Goal: Information Seeking & Learning: Learn about a topic

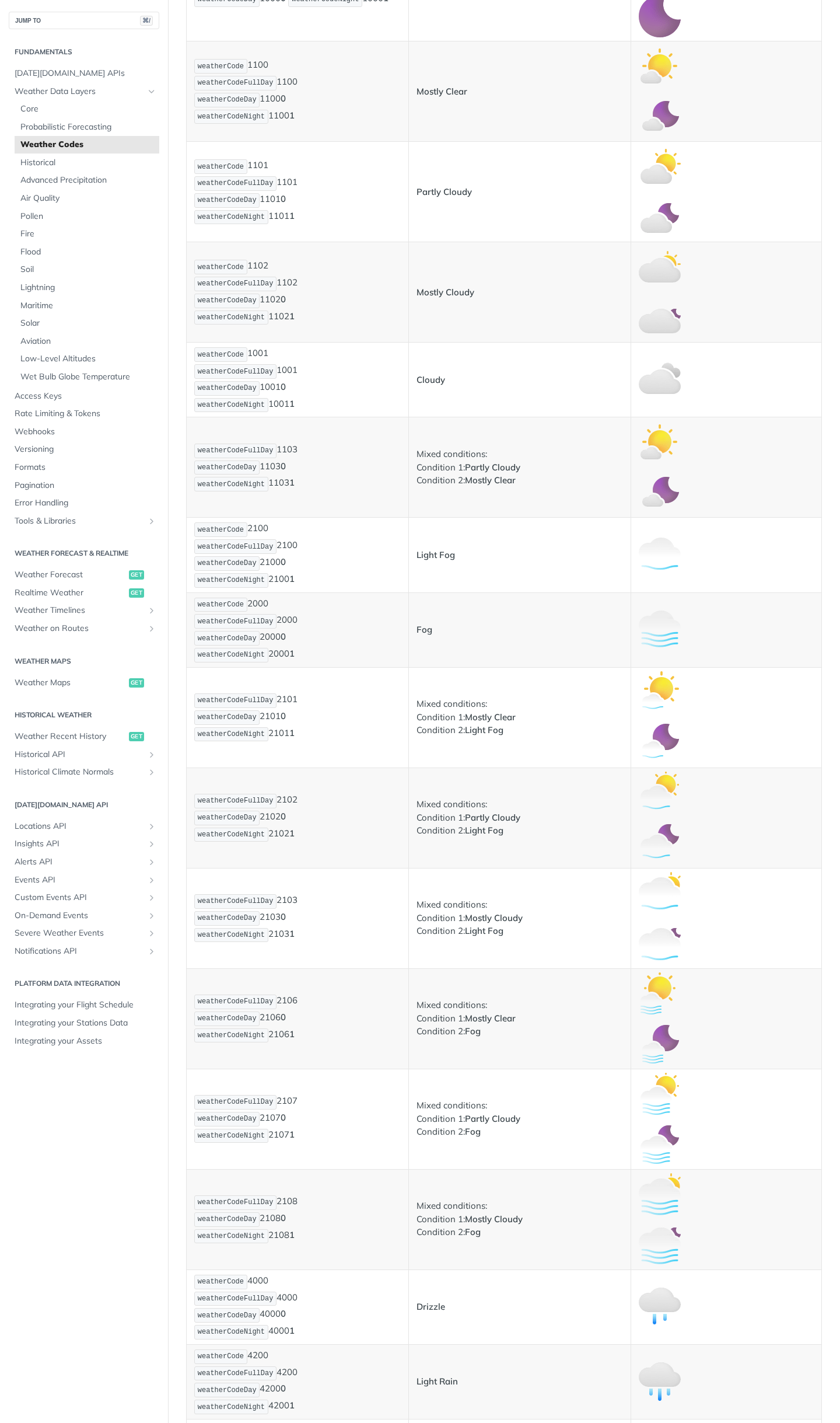
scroll to position [406, 0]
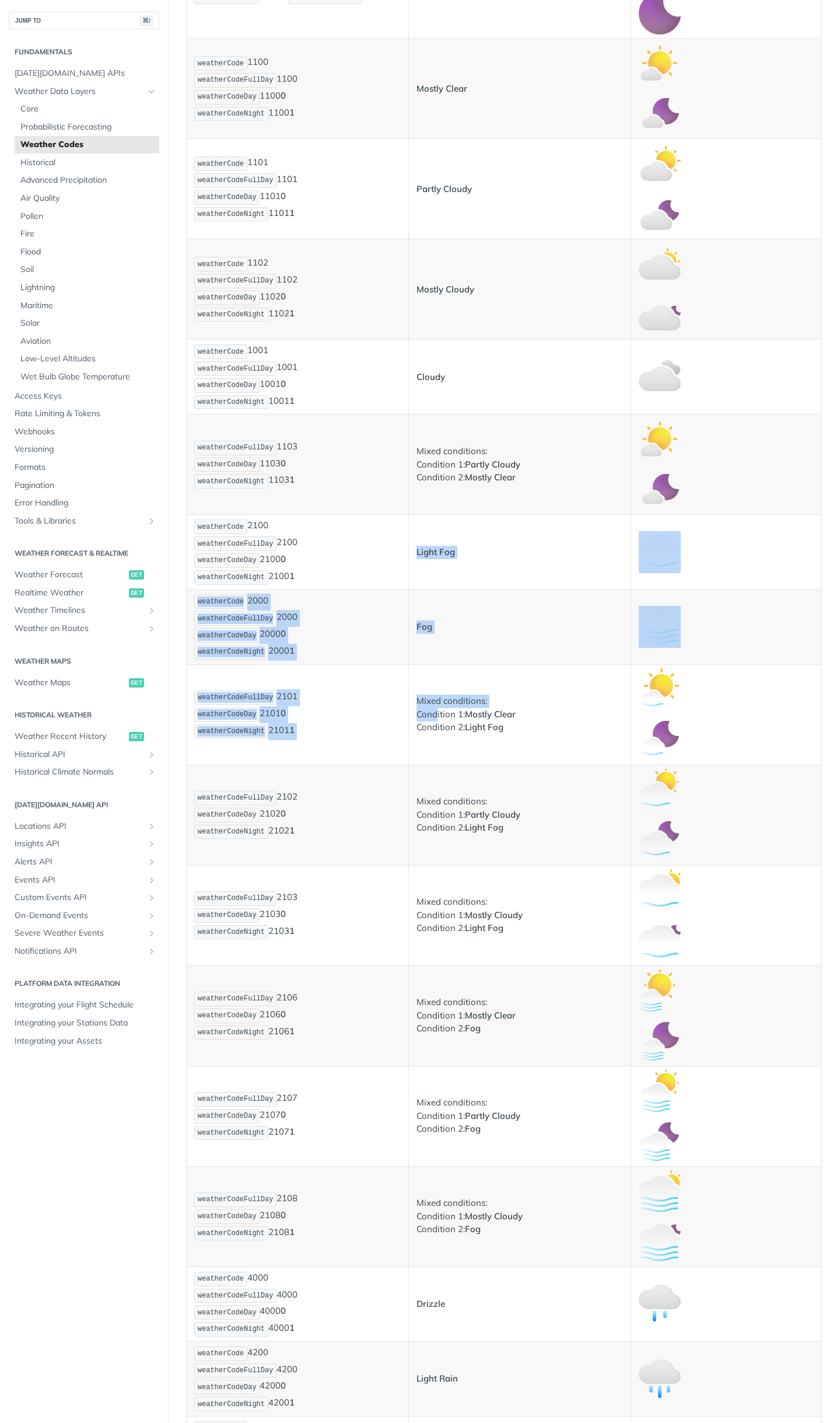
drag, startPoint x: 427, startPoint y: 545, endPoint x: 439, endPoint y: 710, distance: 165.4
click at [460, 823] on p "Mixed conditions: Condition 1: Partly Cloudy Condition 2: Light Fog" at bounding box center [519, 815] width 206 height 40
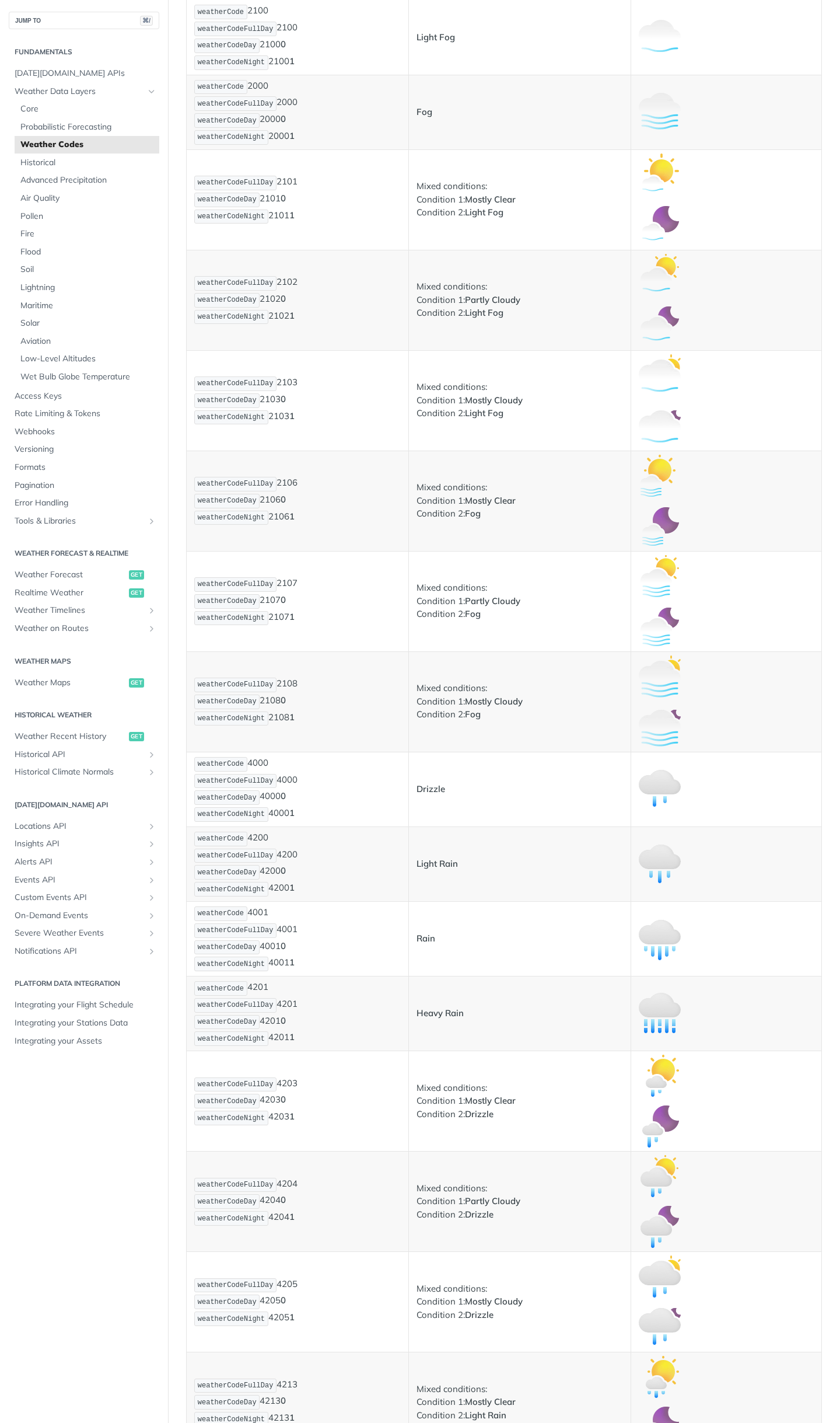
scroll to position [930, 0]
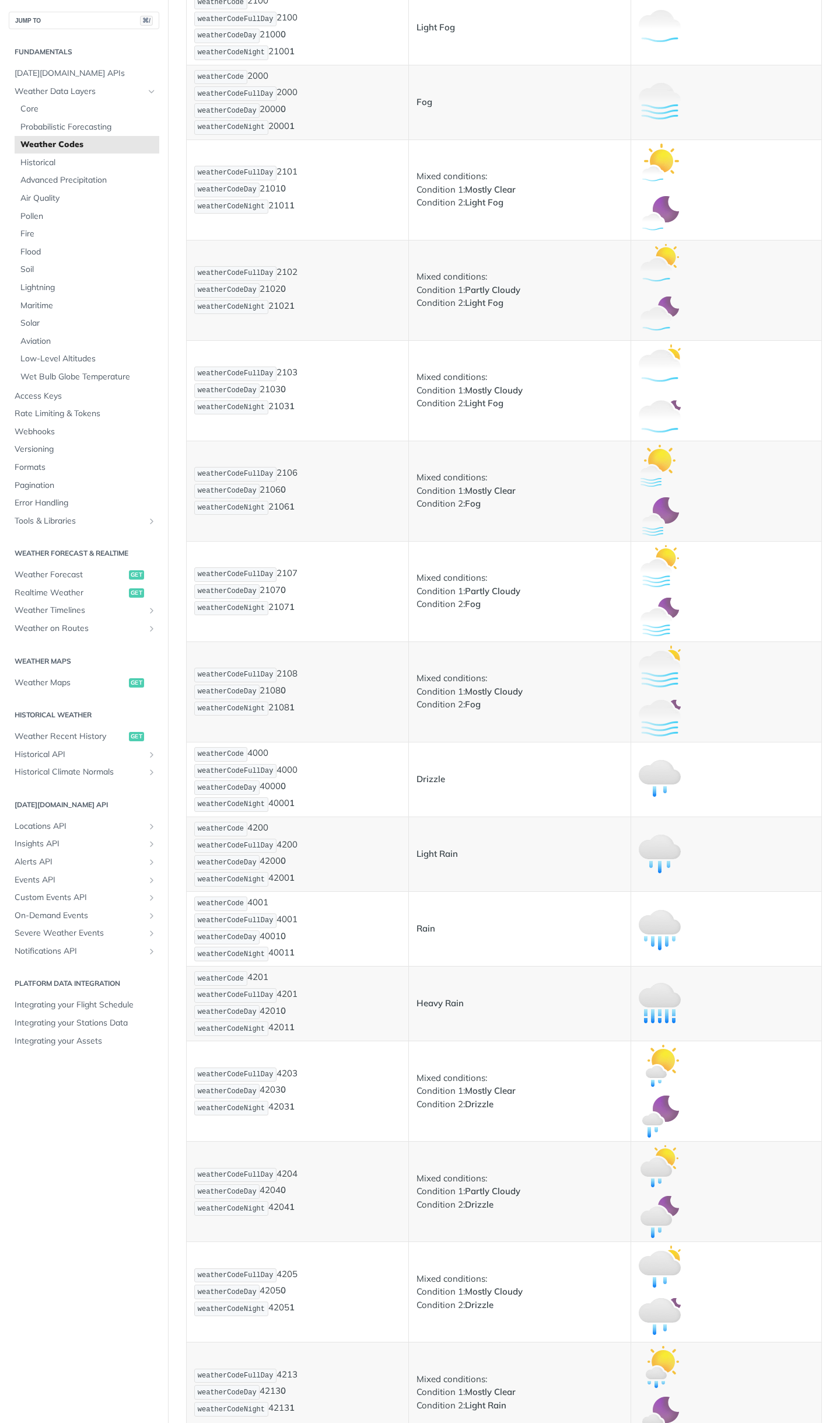
drag, startPoint x: 422, startPoint y: 772, endPoint x: 447, endPoint y: 945, distance: 174.8
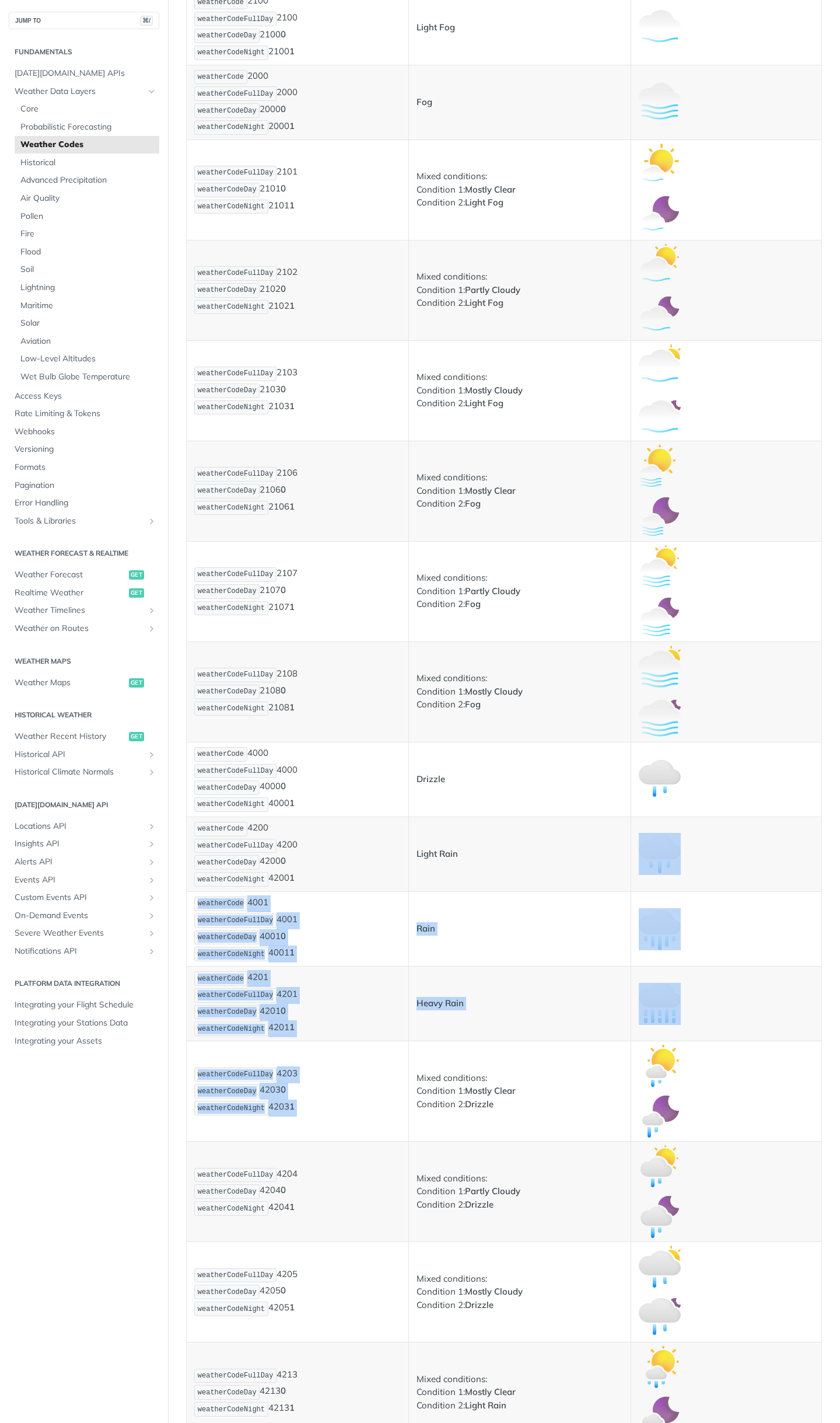
drag, startPoint x: 433, startPoint y: 874, endPoint x: 456, endPoint y: 1046, distance: 173.5
click at [462, 1150] on td "Mixed conditions: Condition 1: Partly Cloudy Condition 2: Drizzle" at bounding box center [520, 1192] width 222 height 101
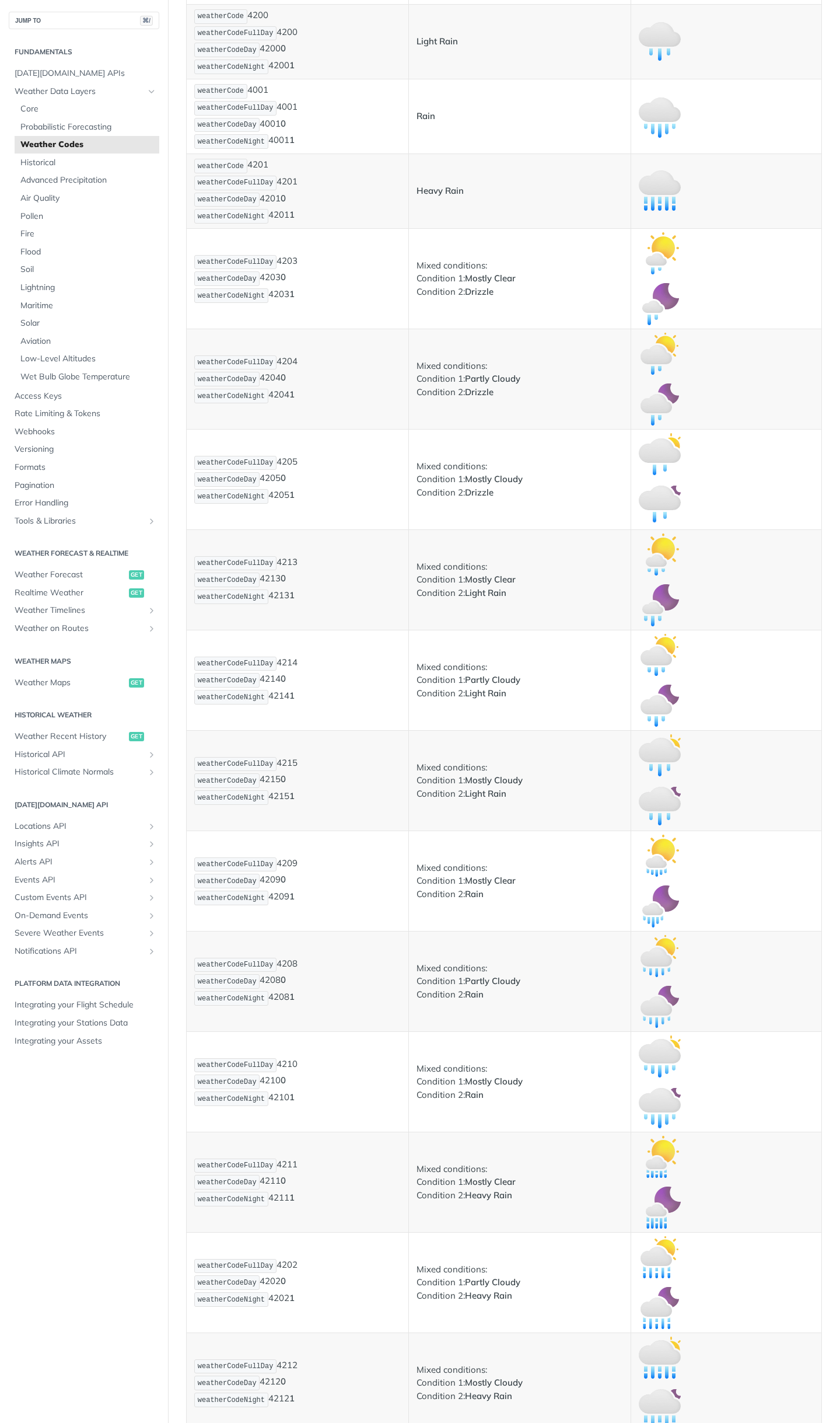
scroll to position [1946, 0]
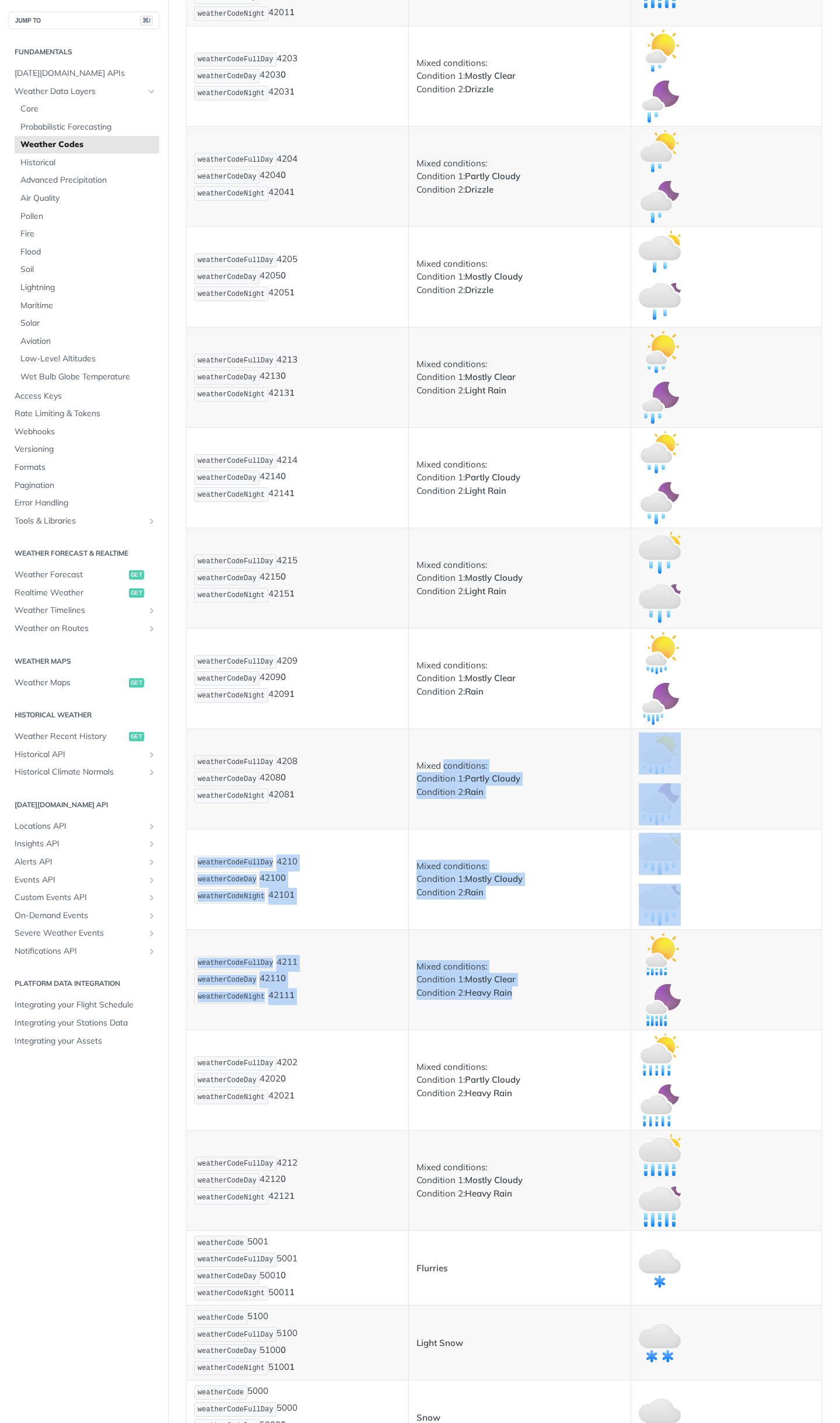
drag, startPoint x: 442, startPoint y: 761, endPoint x: 433, endPoint y: 1009, distance: 248.2
click at [461, 1068] on p "Mixed conditions: Condition 1: Partly Cloudy Condition 2: Heavy Rain" at bounding box center [519, 1080] width 206 height 40
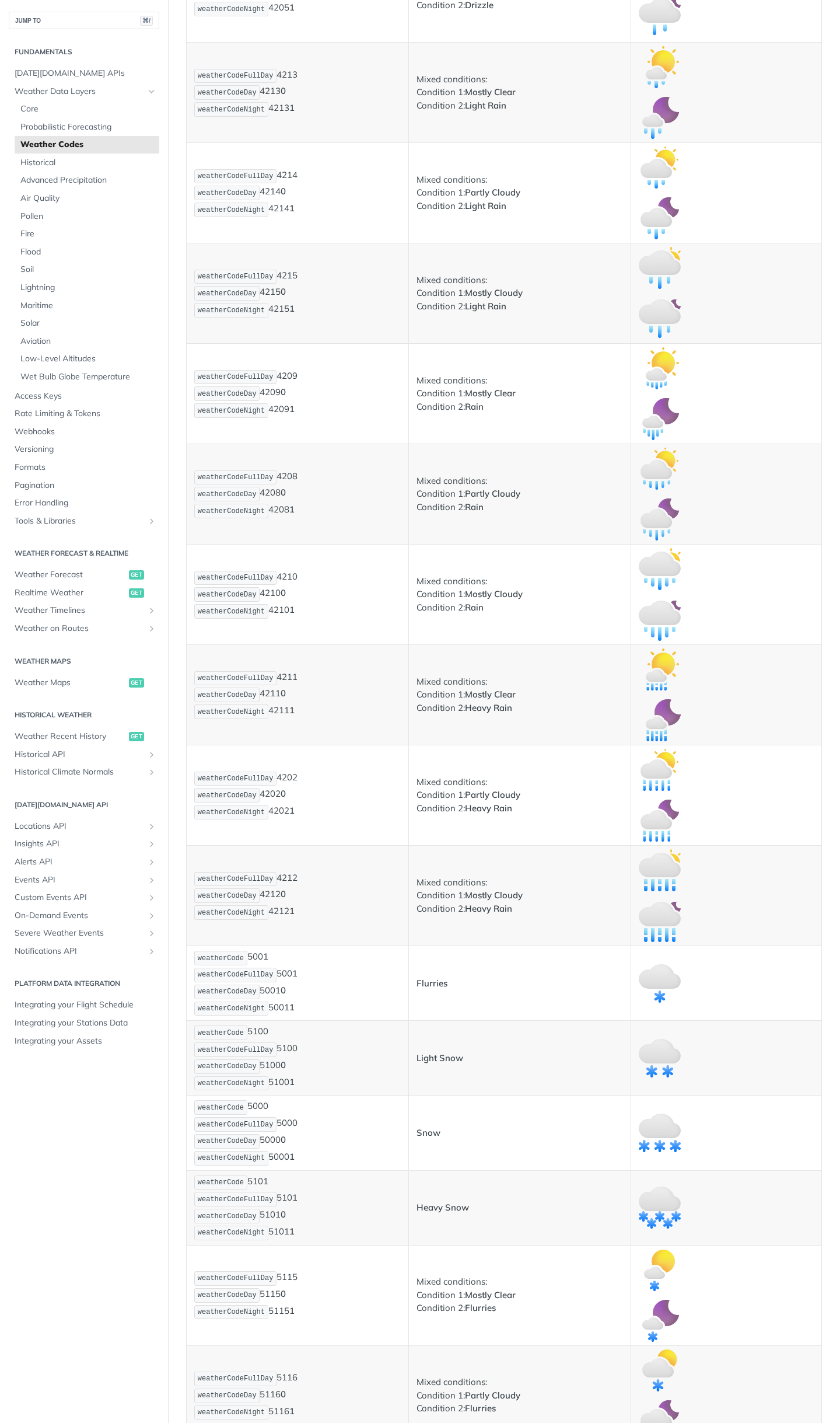
scroll to position [2243, 0]
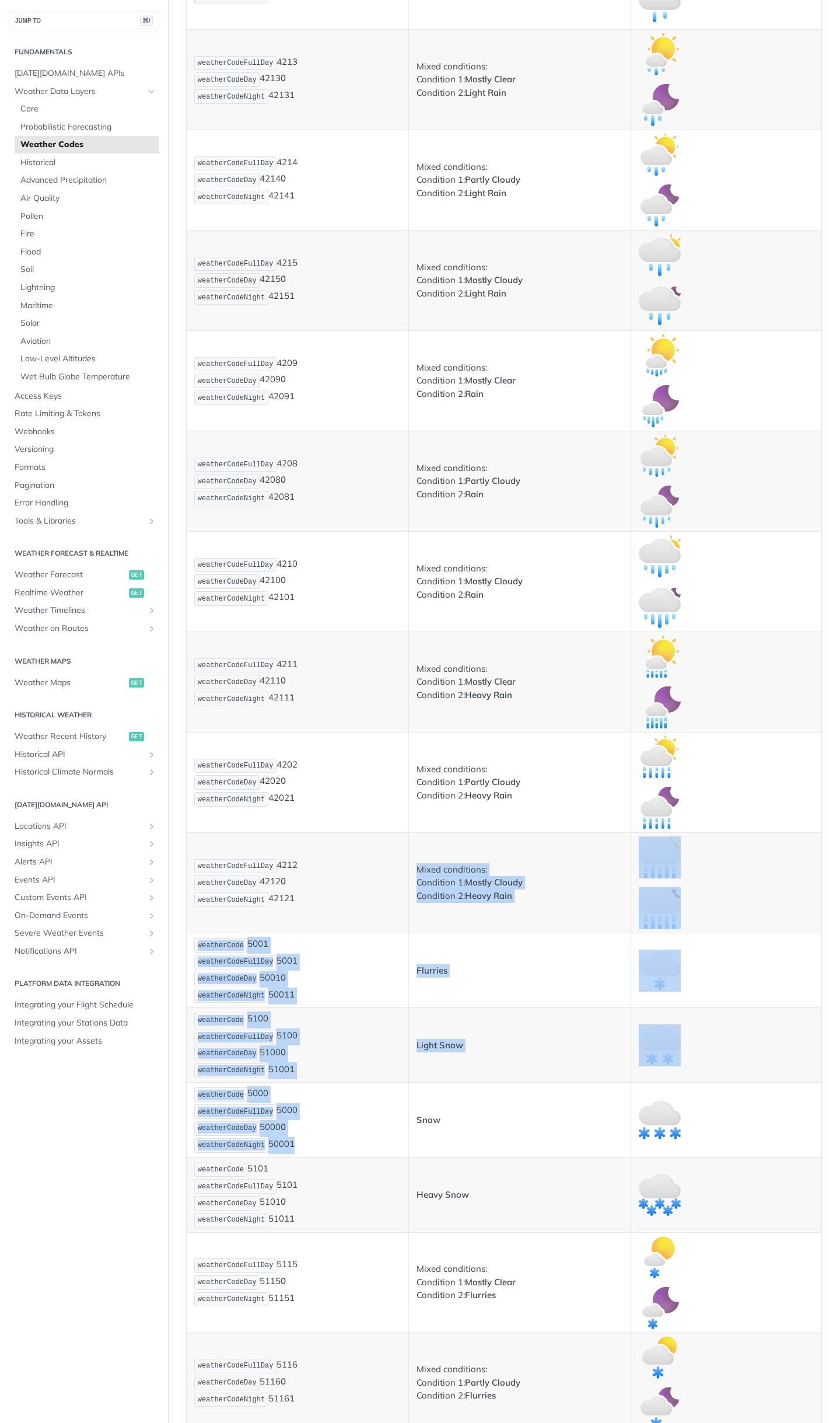
drag, startPoint x: 431, startPoint y: 862, endPoint x: 433, endPoint y: 1082, distance: 220.0
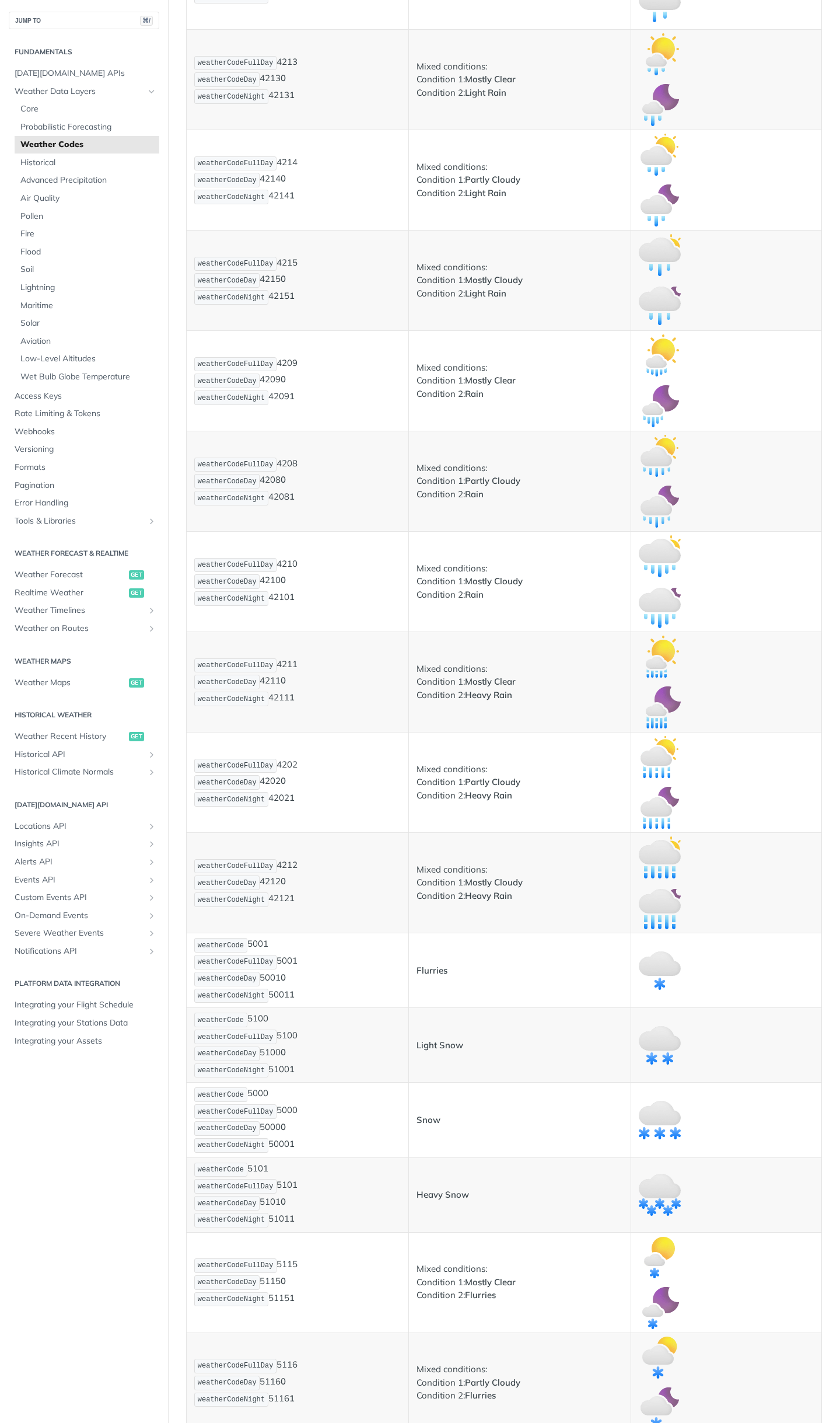
click at [458, 1148] on td "Snow" at bounding box center [520, 1120] width 222 height 75
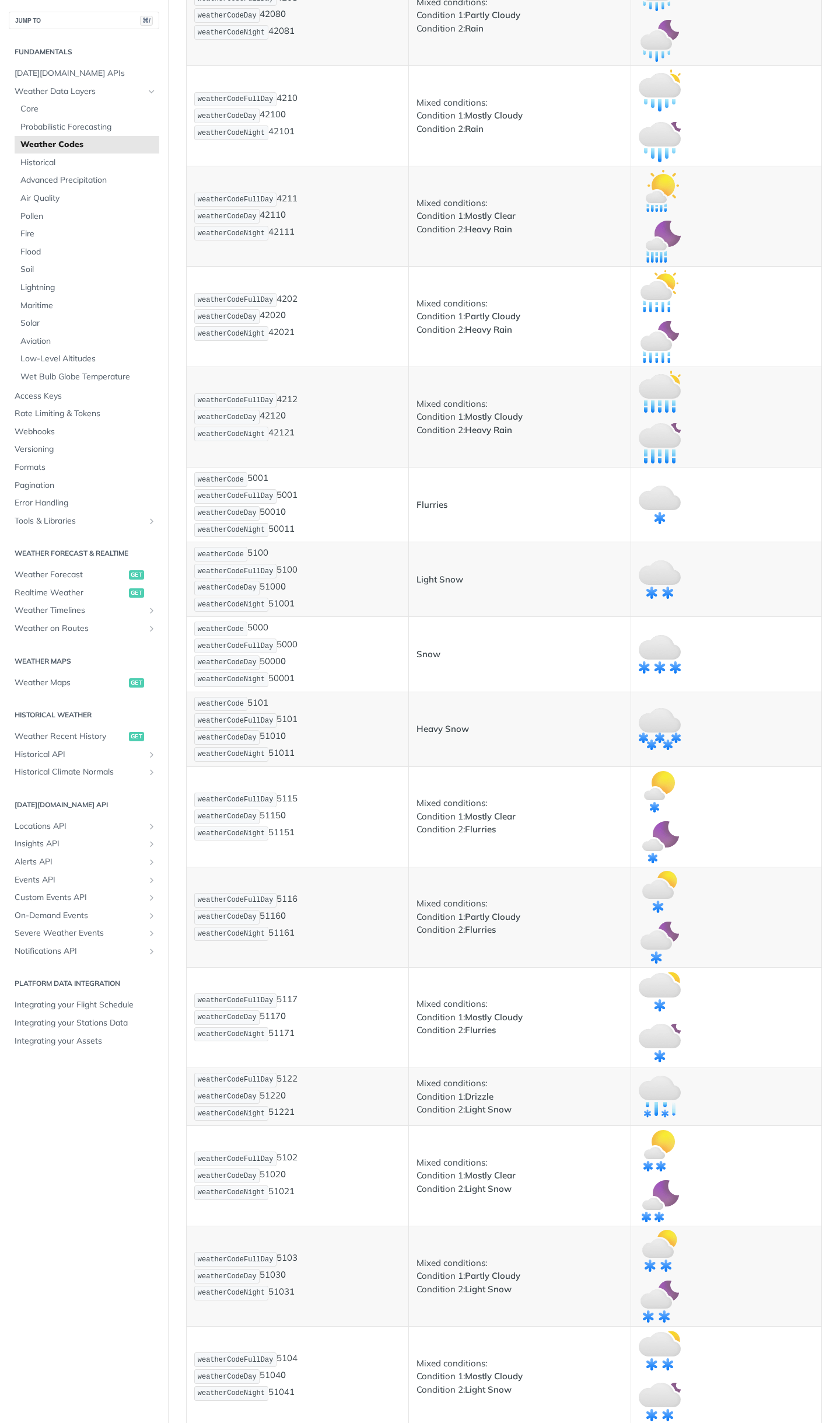
scroll to position [2723, 0]
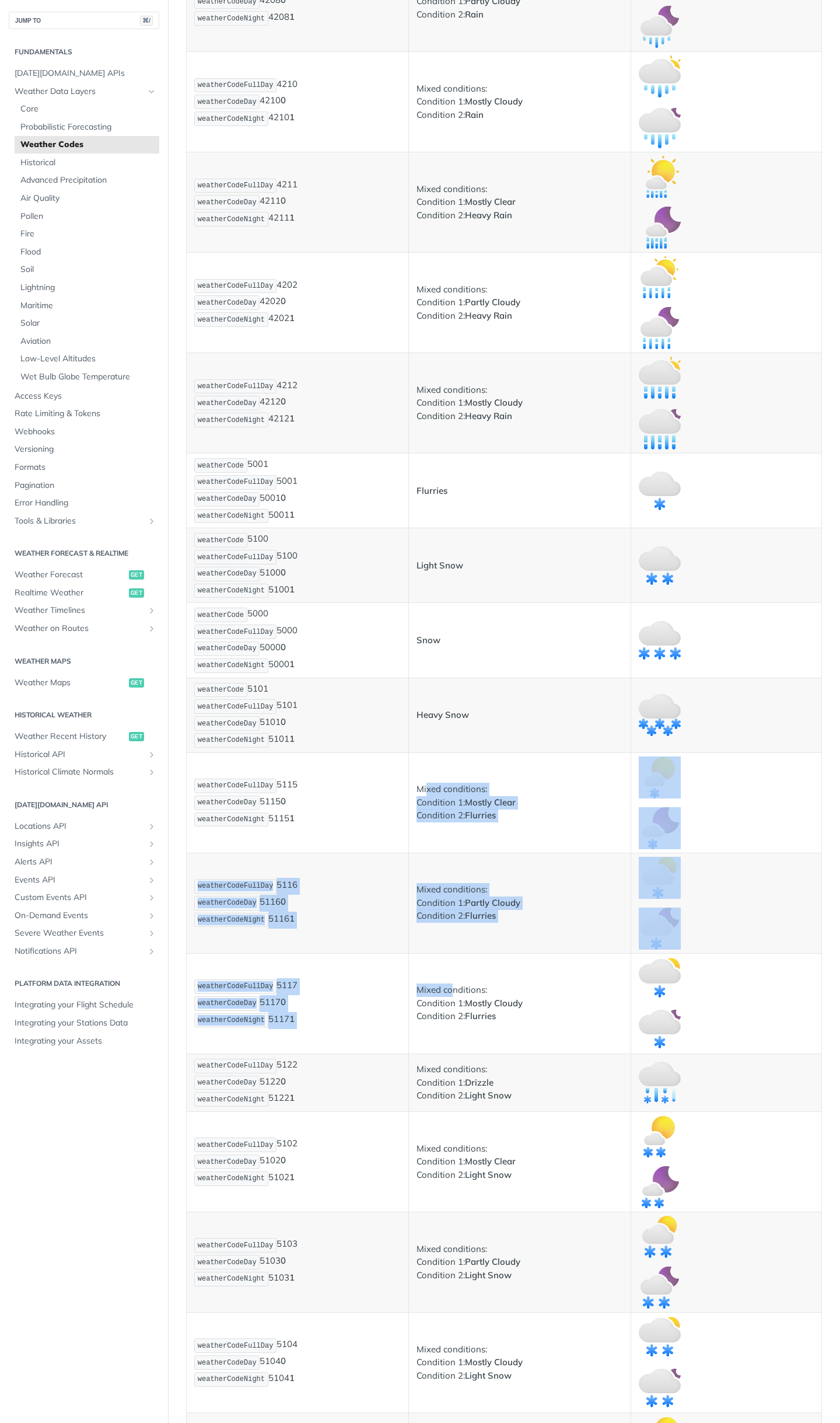
drag, startPoint x: 427, startPoint y: 788, endPoint x: 455, endPoint y: 990, distance: 203.9
click at [474, 1114] on td "Mixed conditions: Condition 1: Mostly Clear Condition 2: Light Snow" at bounding box center [520, 1162] width 222 height 101
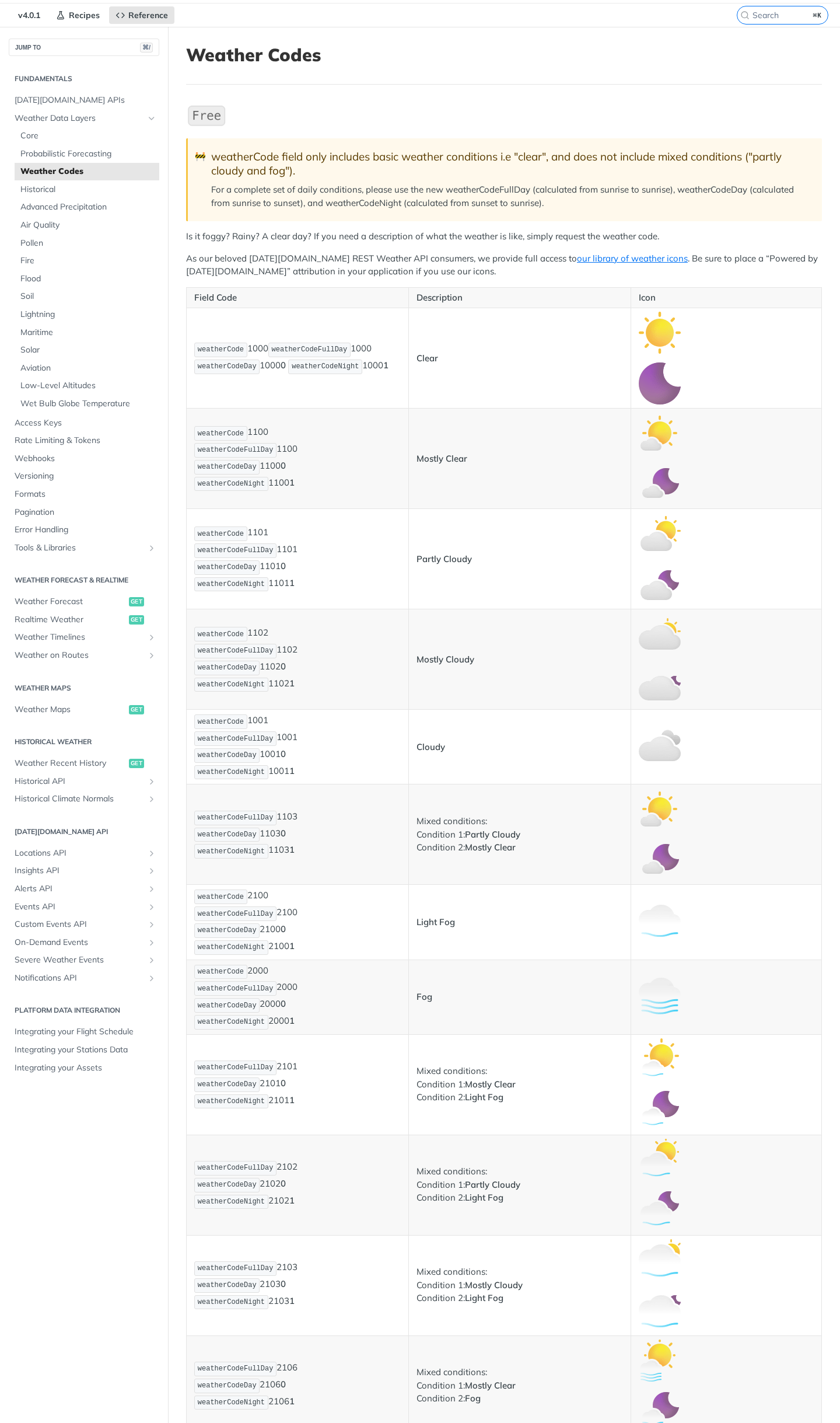
scroll to position [0, 0]
